Goal: Find specific page/section: Find specific page/section

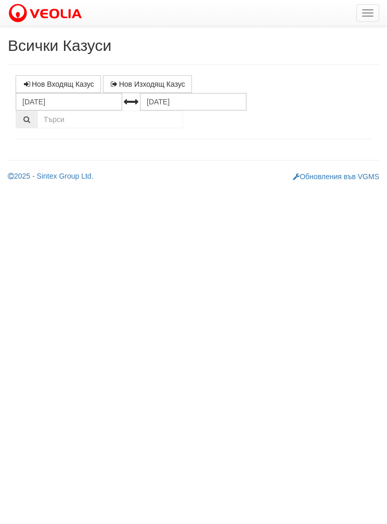
select select "1"
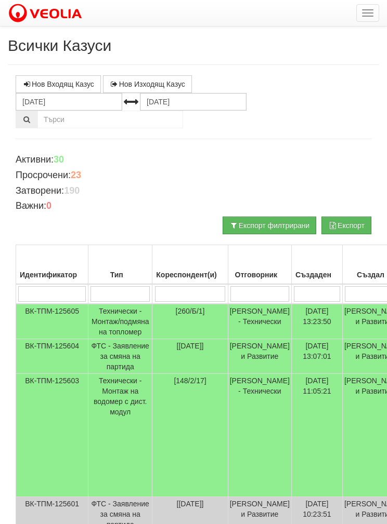
click at [187, 286] on input "search" at bounding box center [190, 294] width 71 height 16
type input "1"
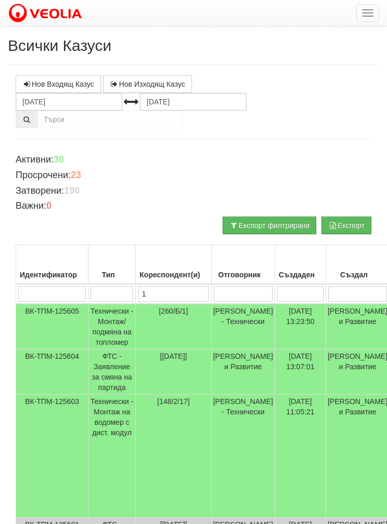
type input "15"
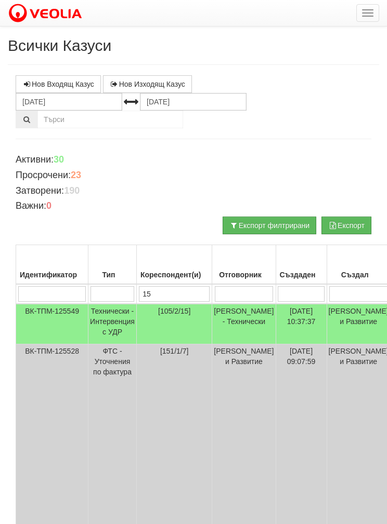
type input "151"
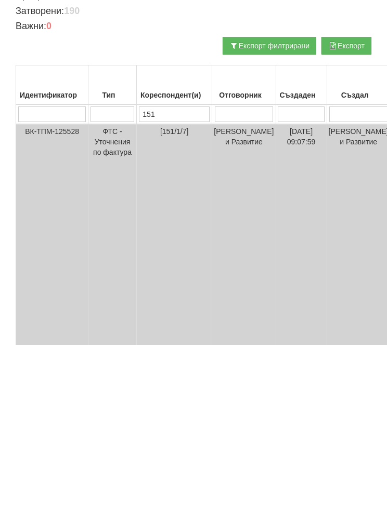
type input "151/"
type input "151/4"
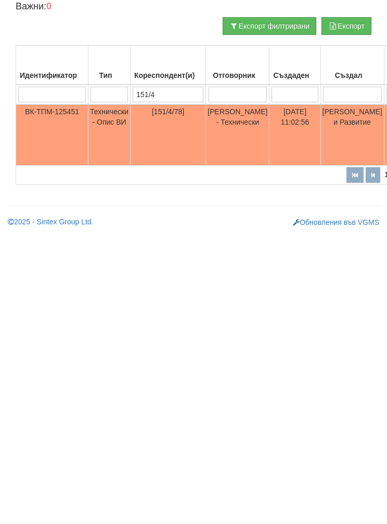
type input "151/4"
click at [117, 304] on td "Технически - Опис ВИ" at bounding box center [109, 334] width 42 height 61
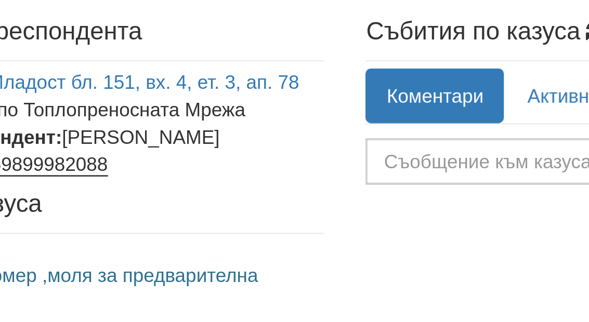
scroll to position [5, 0]
